Goal: Navigation & Orientation: Find specific page/section

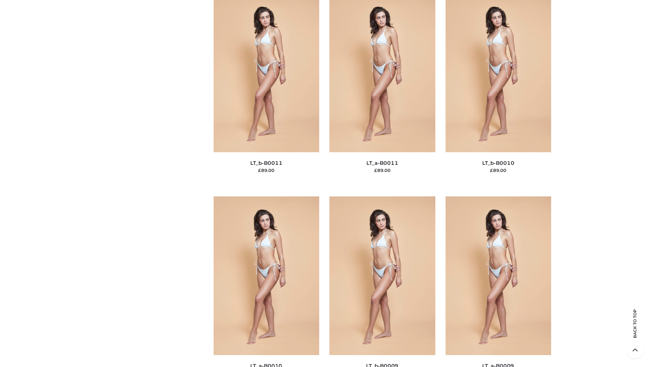
scroll to position [3051, 0]
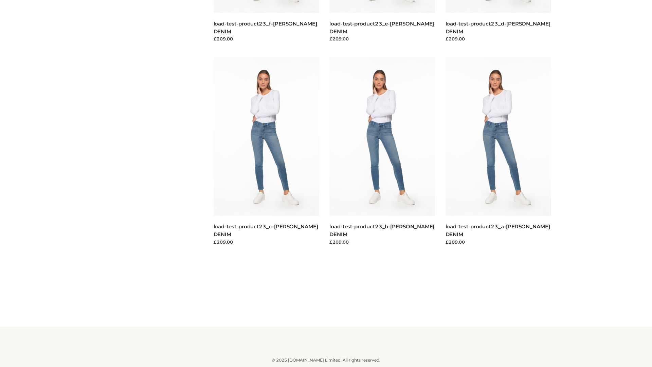
scroll to position [596, 0]
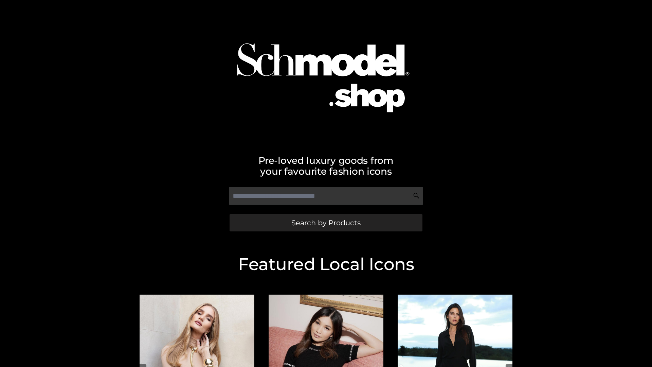
click at [326, 223] on span "Search by Products" at bounding box center [326, 222] width 69 height 7
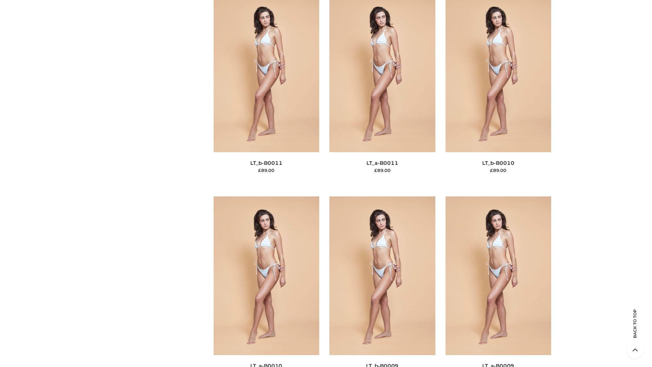
scroll to position [3051, 0]
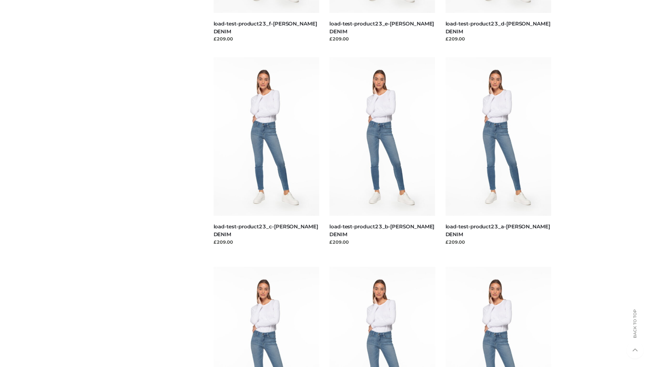
scroll to position [596, 0]
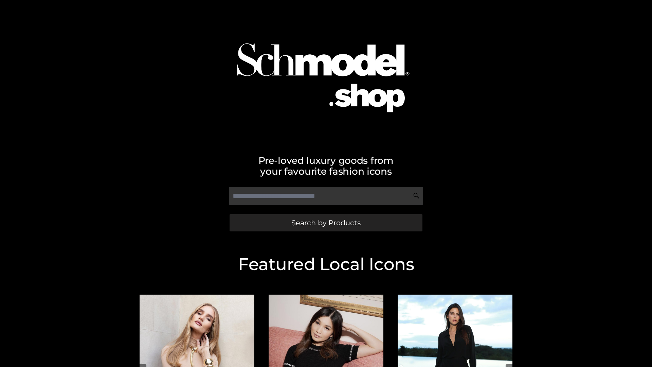
click at [326, 223] on span "Search by Products" at bounding box center [326, 222] width 69 height 7
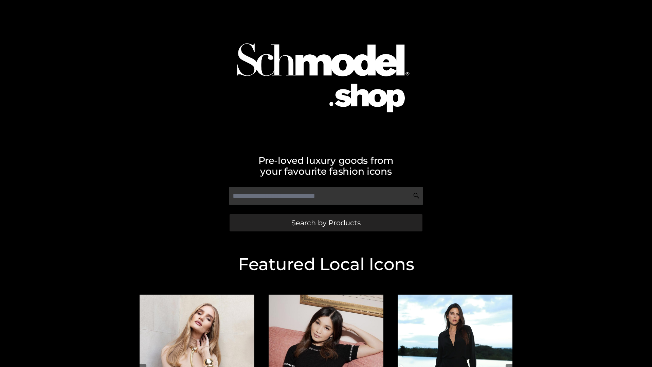
click at [326, 223] on span "Search by Products" at bounding box center [326, 222] width 69 height 7
